Goal: Information Seeking & Learning: Learn about a topic

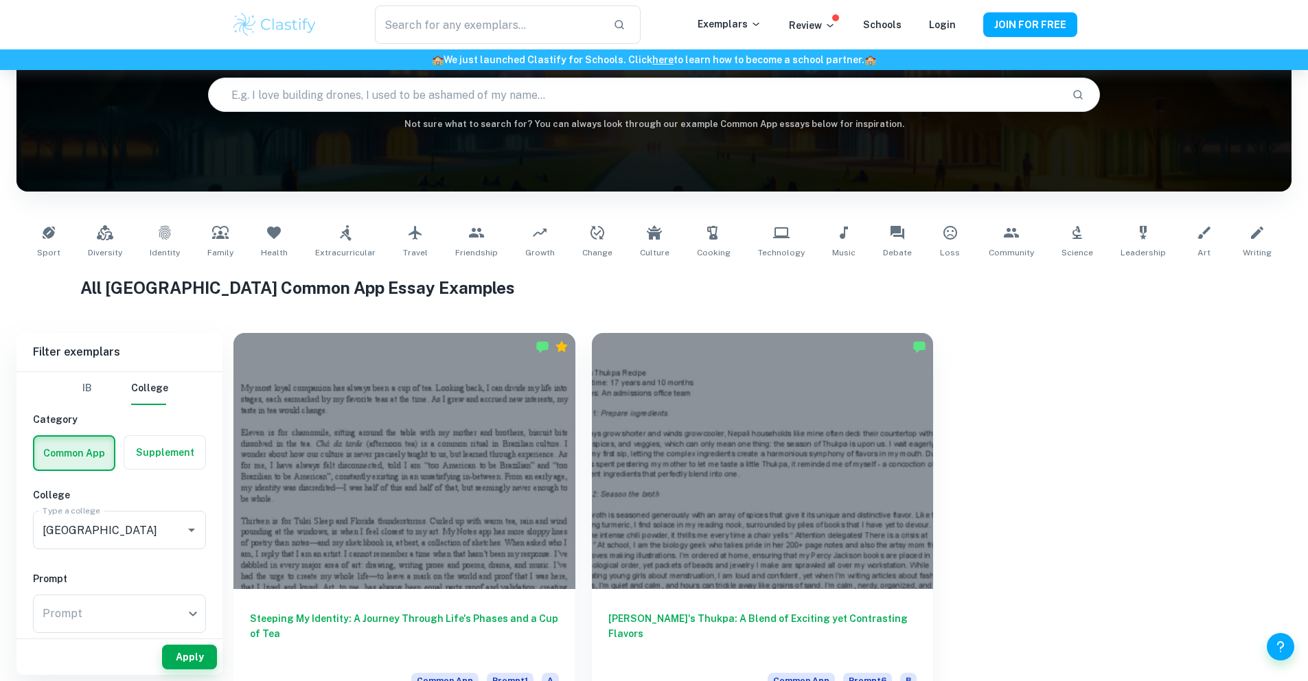
scroll to position [69, 0]
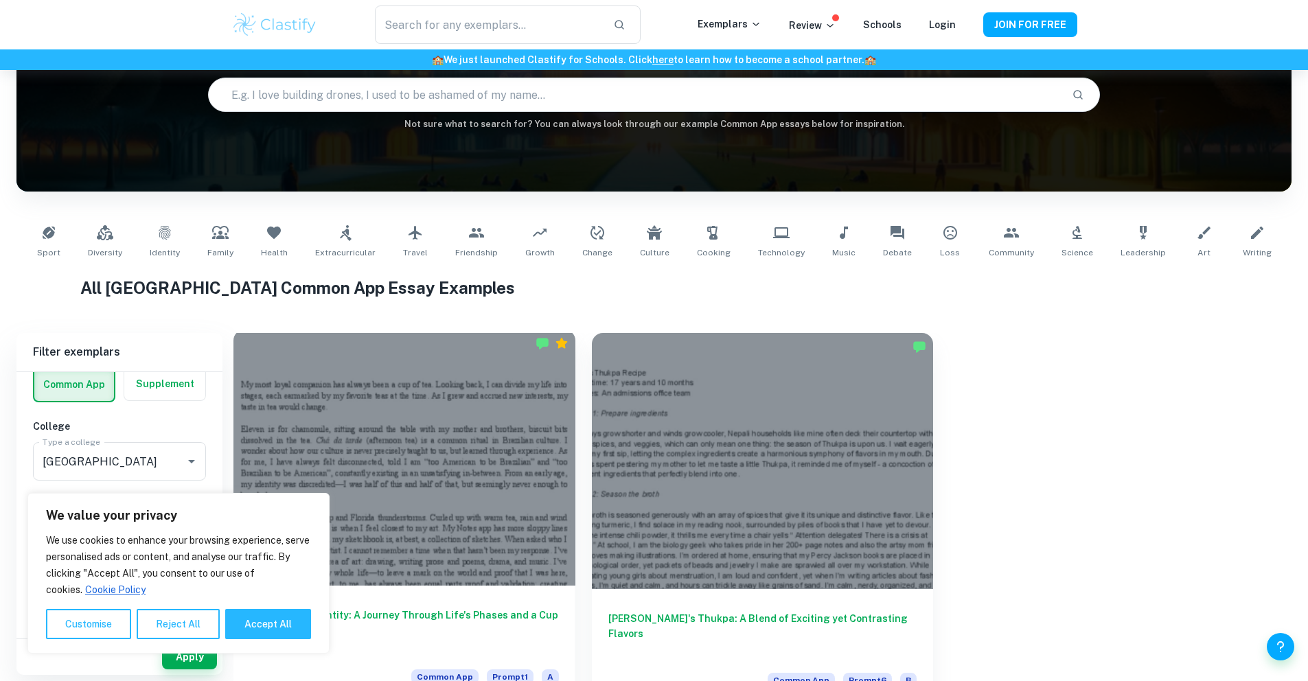
click at [376, 431] on div at bounding box center [405, 458] width 342 height 256
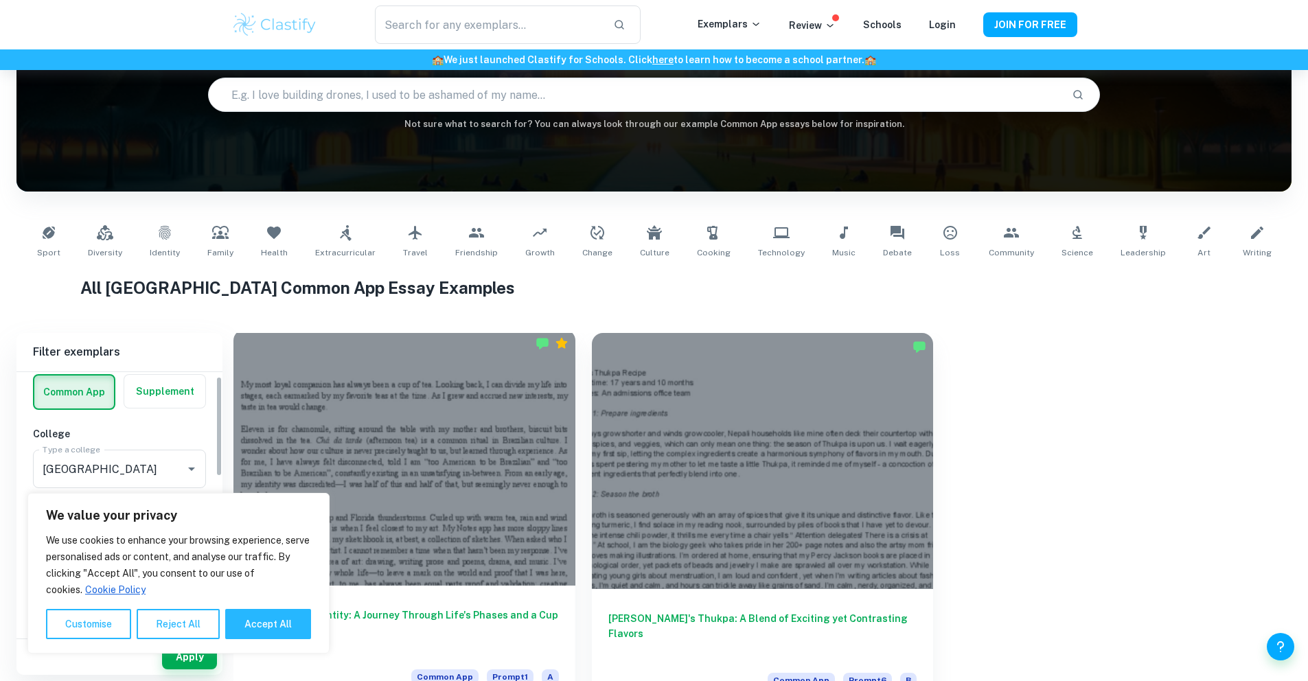
scroll to position [137, 0]
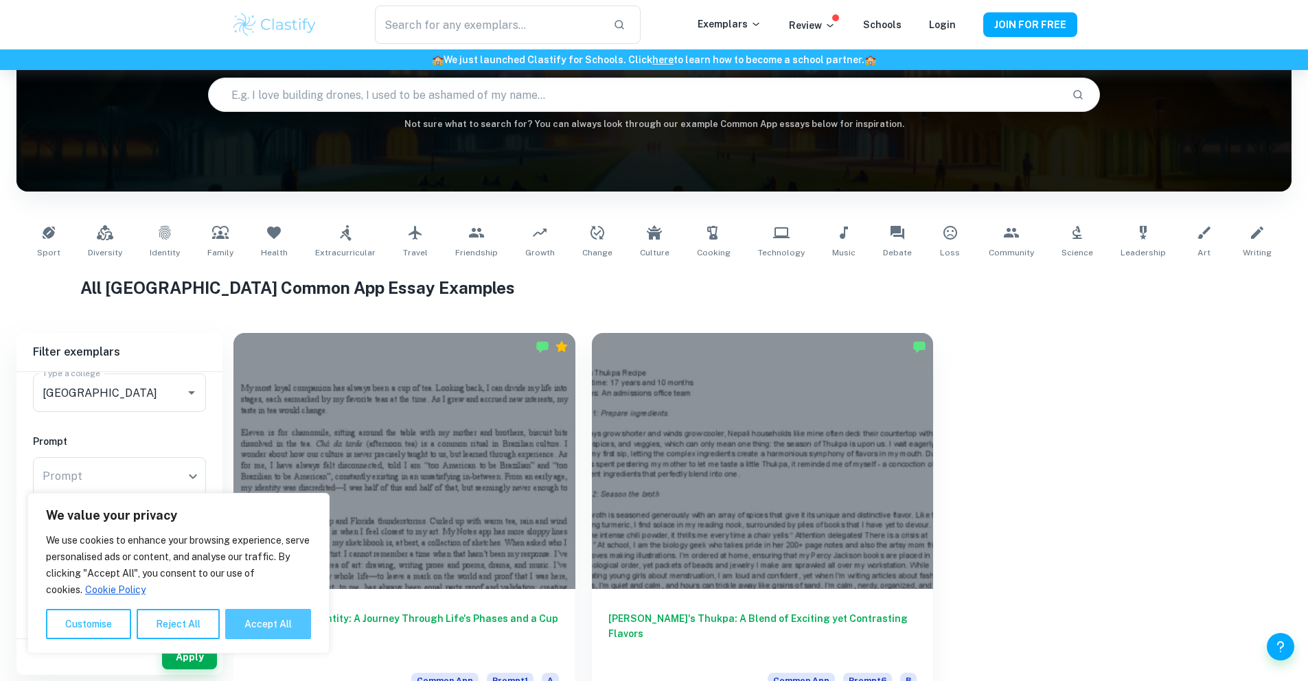
click at [263, 624] on button "Accept All" at bounding box center [268, 624] width 86 height 30
checkbox input "true"
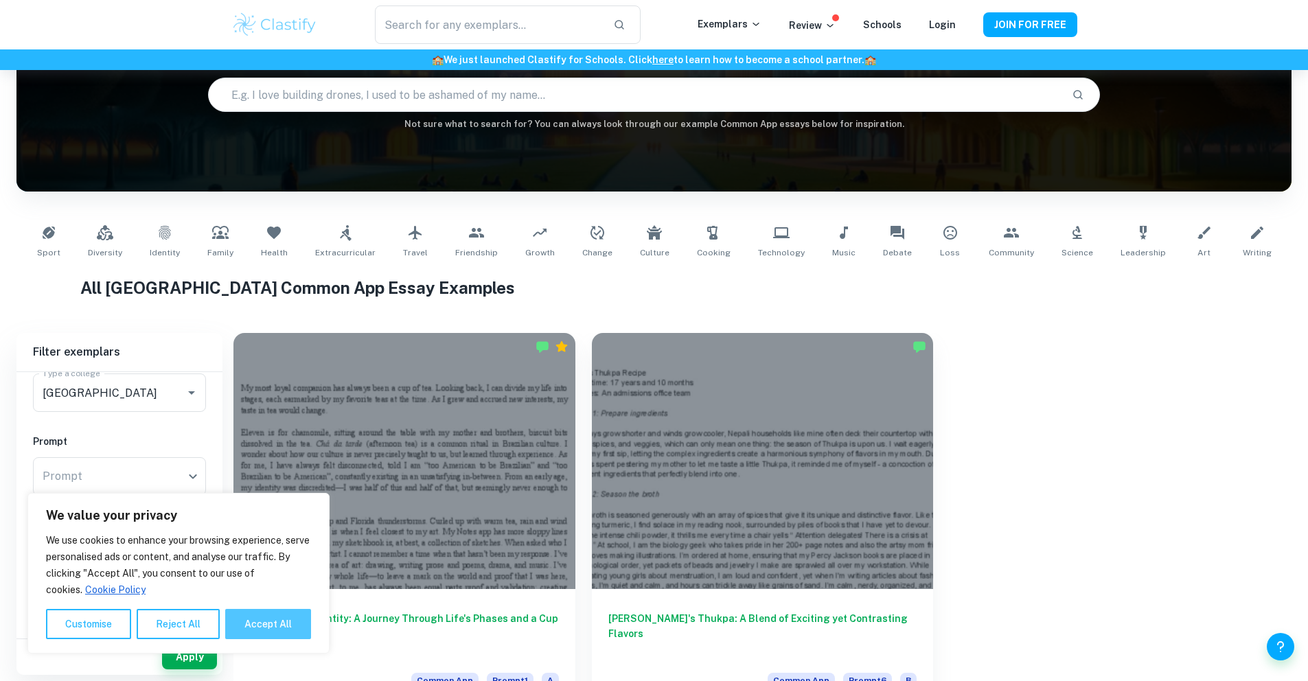
checkbox input "true"
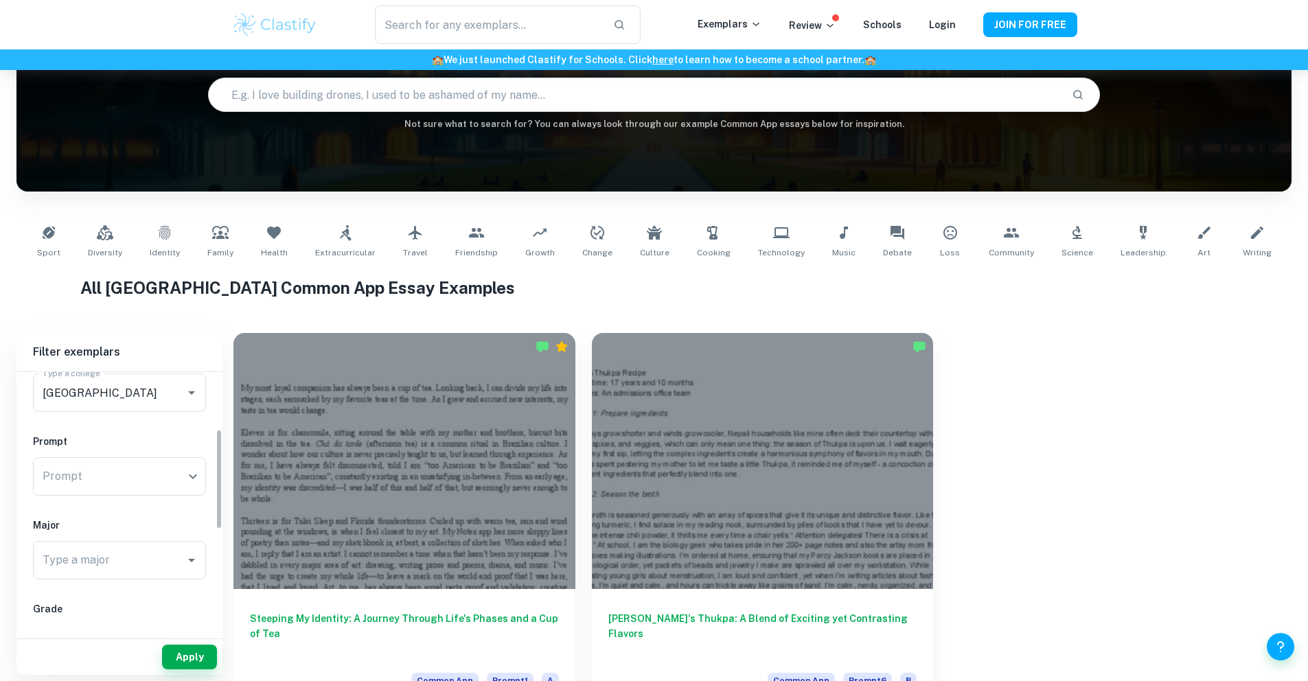
scroll to position [412, 0]
